Goal: Find contact information: Find contact information

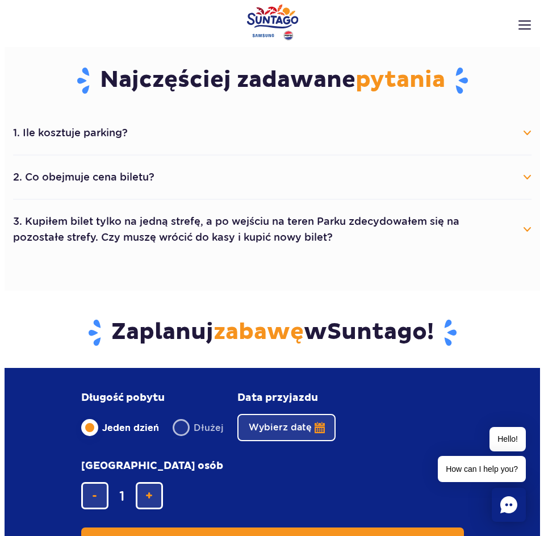
scroll to position [589, 0]
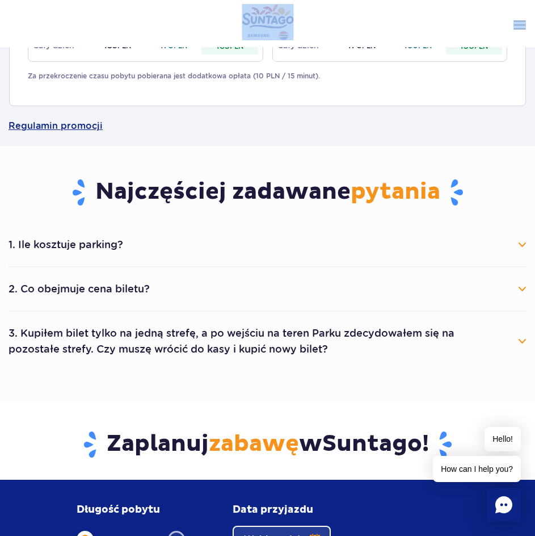
click at [525, 20] on div "Podaruj voucher Podaruj Voucher prezentowy do Suntago! Zarządzaj biletami Posłu…" at bounding box center [267, 11] width 535 height 23
click at [525, 20] on img at bounding box center [520, 24] width 12 height 9
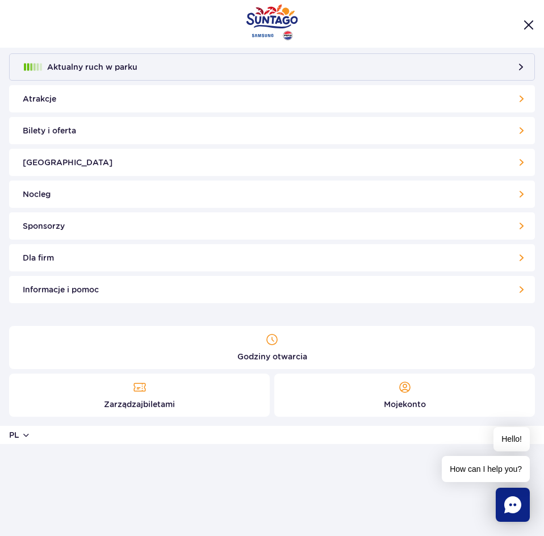
click at [173, 295] on link "Informacje i pomoc" at bounding box center [272, 289] width 526 height 27
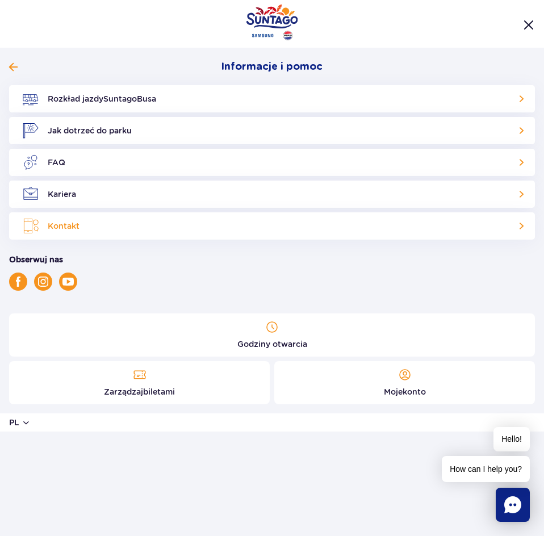
click at [94, 221] on link "Kontakt" at bounding box center [272, 225] width 526 height 27
